Goal: Complete application form

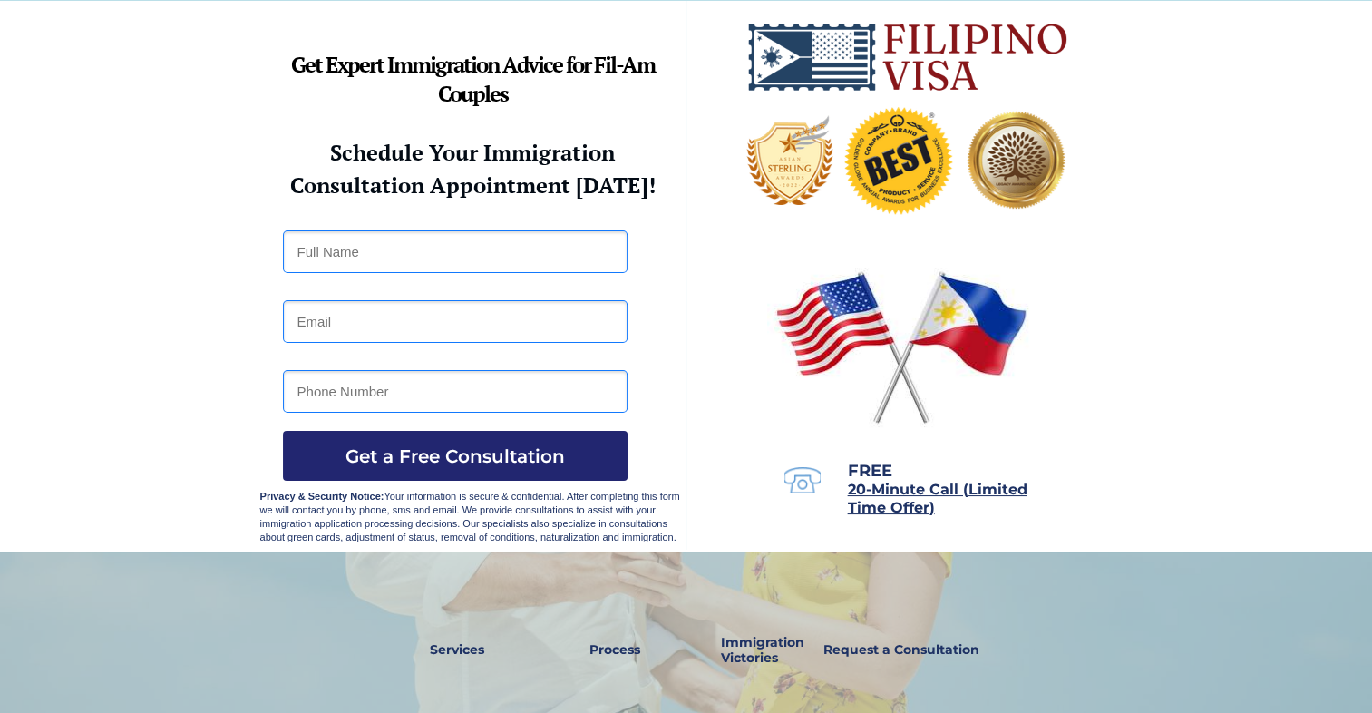
click at [377, 247] on input "text" at bounding box center [455, 251] width 345 height 43
type input "[PERSON_NAME]"
type input "[EMAIL_ADDRESS][DOMAIN_NAME]"
type input "07701329123"
click at [455, 322] on input "[EMAIL_ADDRESS][DOMAIN_NAME]" at bounding box center [455, 321] width 345 height 43
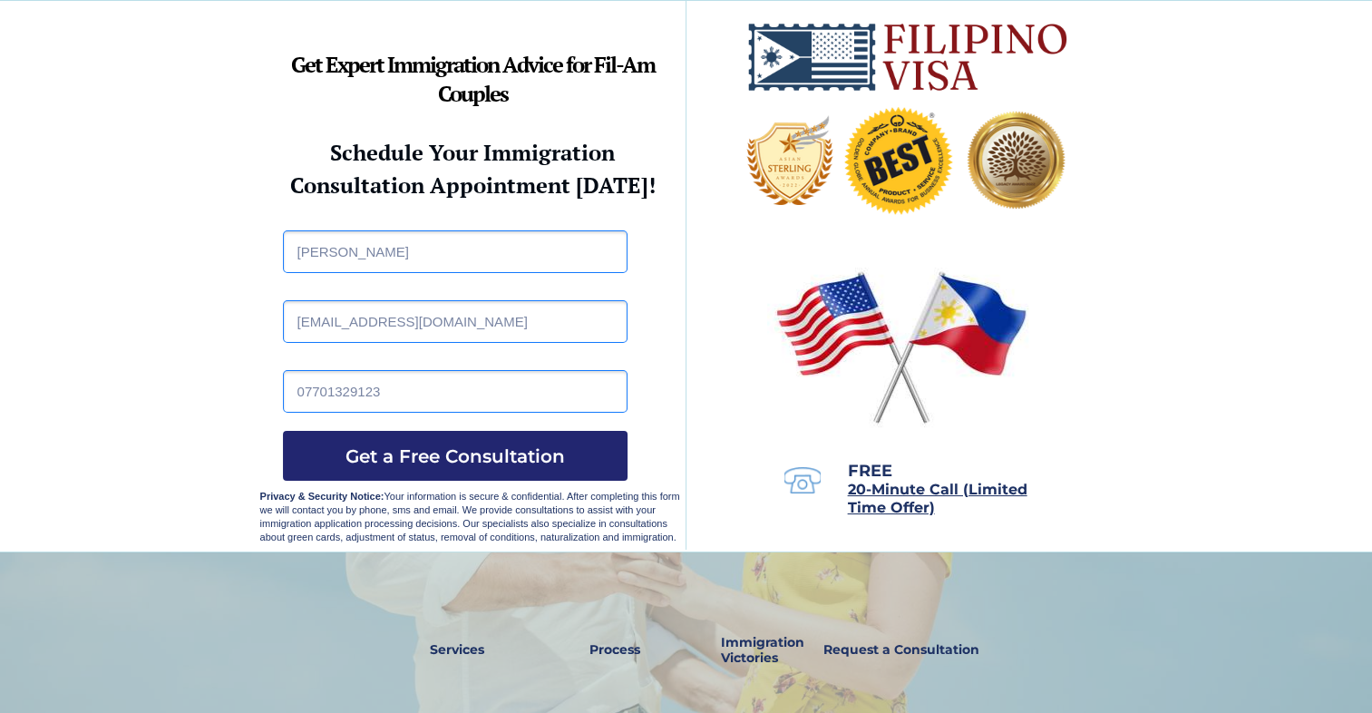
click at [163, 357] on div at bounding box center [686, 276] width 1372 height 550
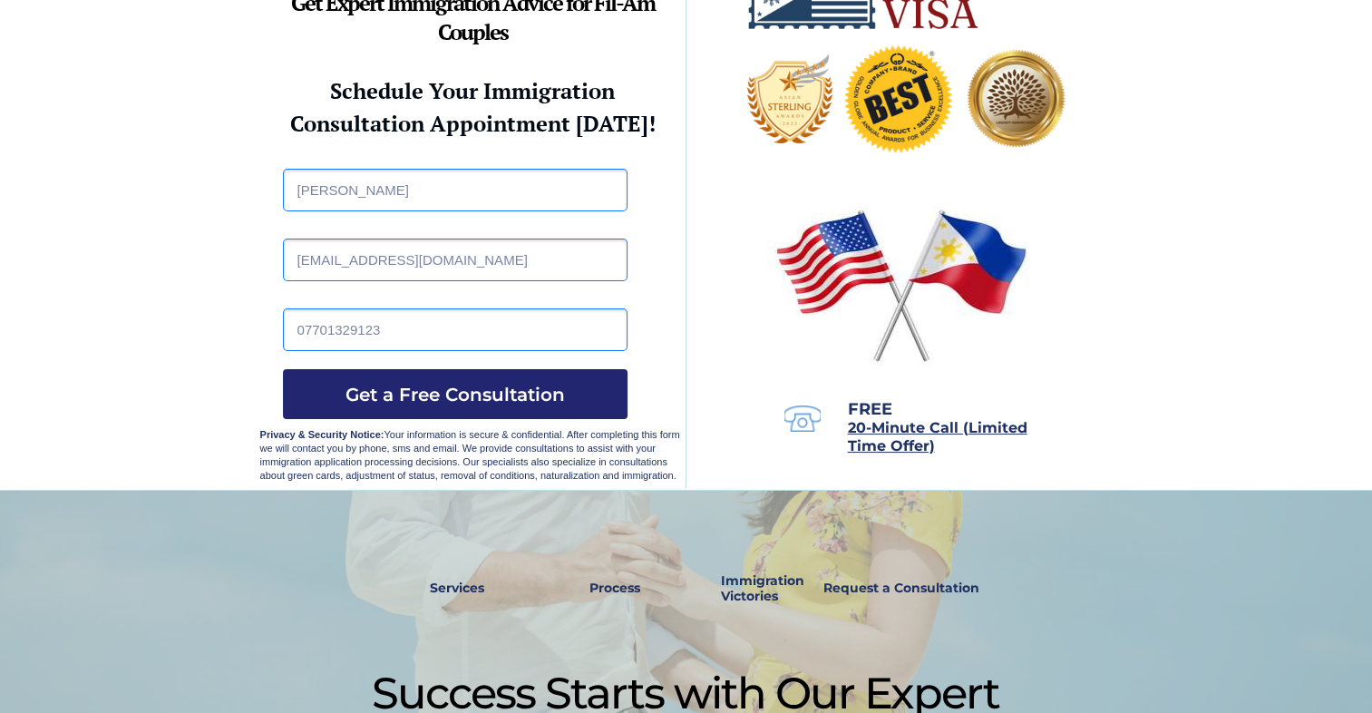
scroll to position [91, 0]
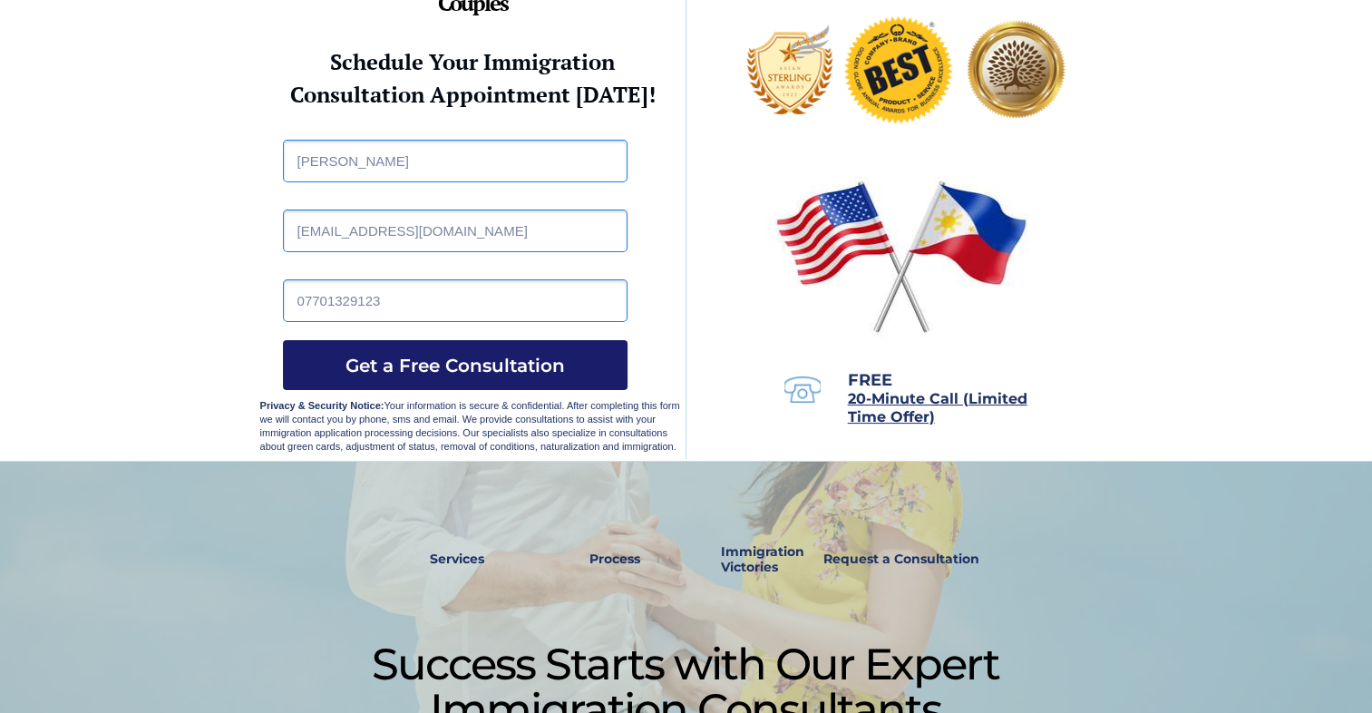
click at [517, 364] on span "Get a Free Consultation" at bounding box center [455, 365] width 345 height 22
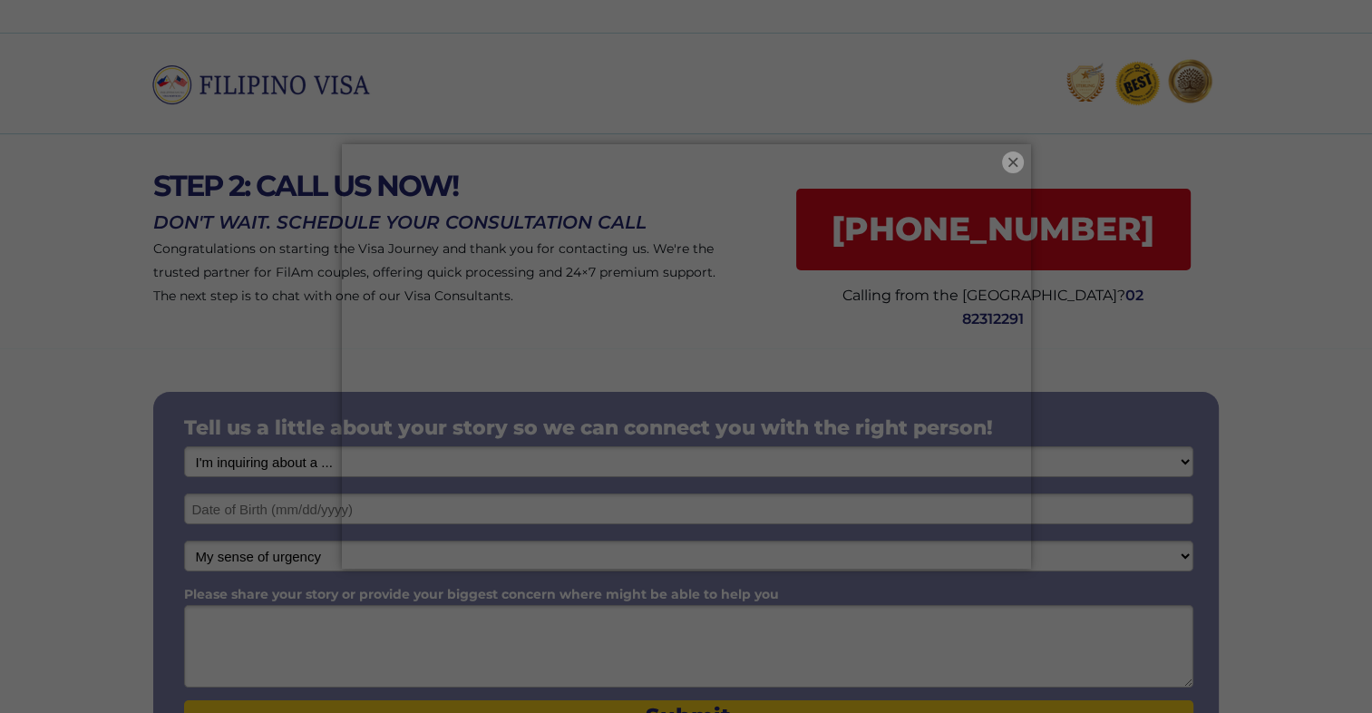
click at [1007, 159] on button "×" at bounding box center [1013, 162] width 22 height 22
